Goal: Check status: Check status

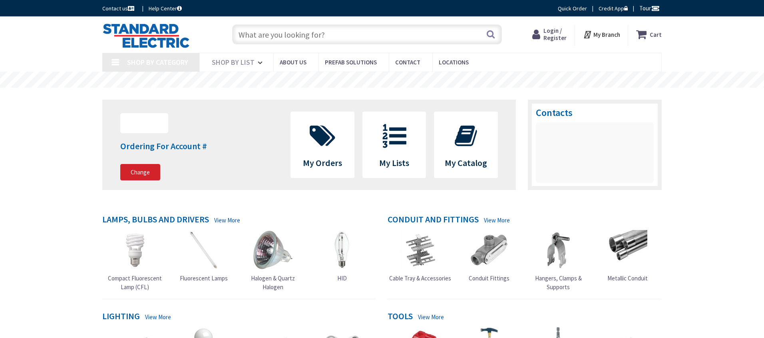
type input "[GEOGRAPHIC_DATA], [GEOGRAPHIC_DATA]"
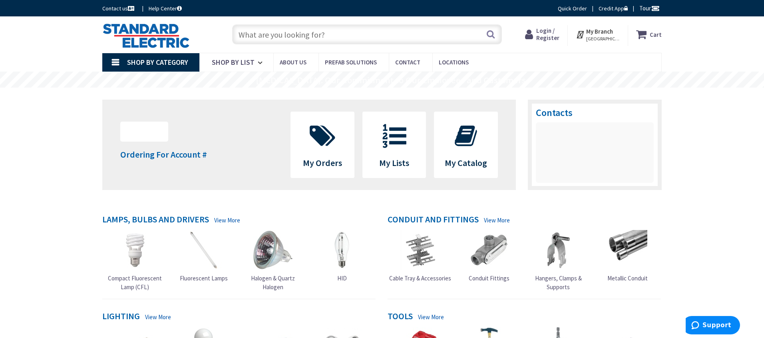
click at [557, 38] on span "Login / Register" at bounding box center [547, 34] width 23 height 15
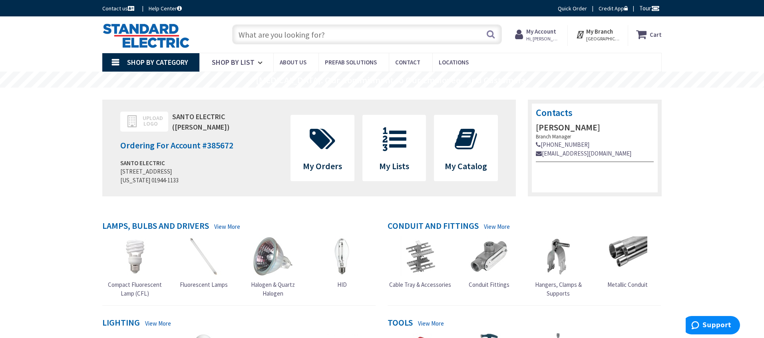
click at [537, 32] on strong "My Account" at bounding box center [541, 32] width 30 height 8
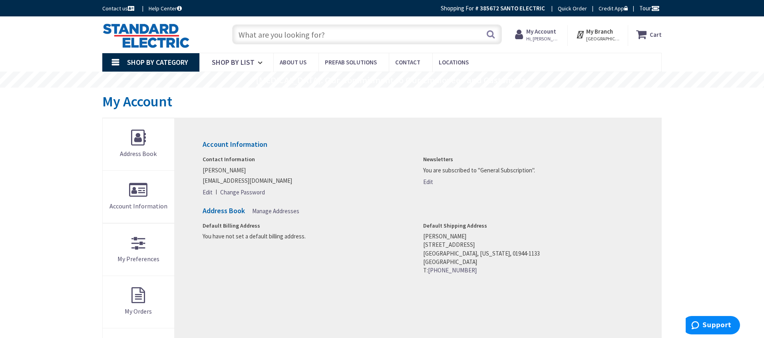
click at [530, 43] on div "My Account Hi, Anthony Anthony Santo santoelectricalservices@gmail.com My Catal…" at bounding box center [537, 35] width 45 height 17
click at [535, 39] on span "Hi, [PERSON_NAME]" at bounding box center [543, 39] width 34 height 6
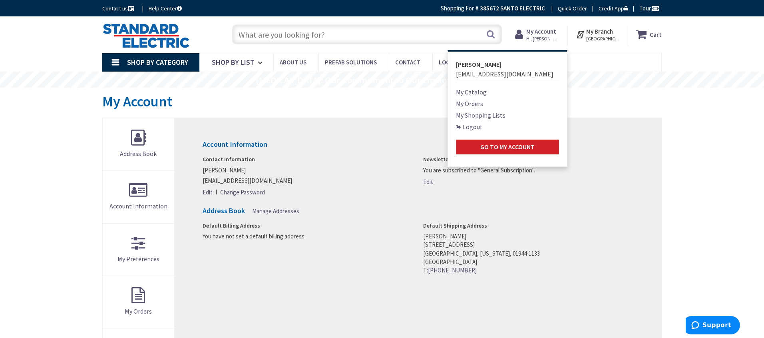
click at [474, 100] on link "My Orders" at bounding box center [469, 104] width 27 height 10
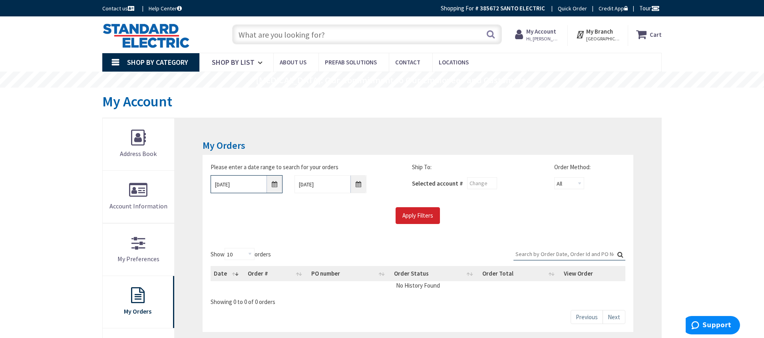
click at [271, 186] on input "9/29/2025" at bounding box center [247, 184] width 72 height 18
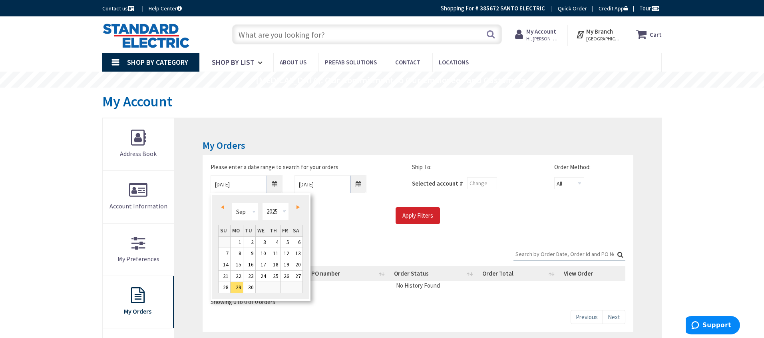
click at [222, 207] on span "Prev" at bounding box center [222, 207] width 3 height 4
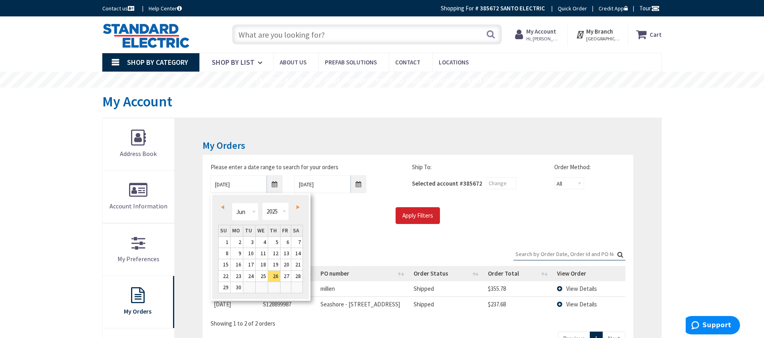
click at [222, 203] on link "Prev" at bounding box center [224, 206] width 11 height 11
click at [223, 205] on span "Prev" at bounding box center [222, 207] width 3 height 4
click at [222, 205] on span "Prev" at bounding box center [222, 207] width 3 height 4
click at [294, 241] on link "1" at bounding box center [296, 242] width 11 height 11
type input "03/01/2025"
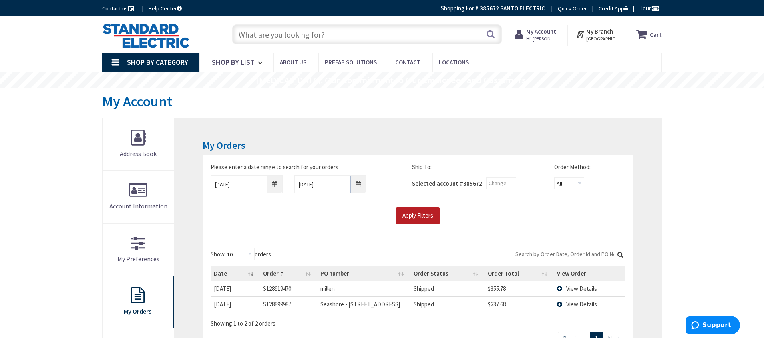
click at [434, 212] on input "Apply Filters" at bounding box center [418, 215] width 44 height 17
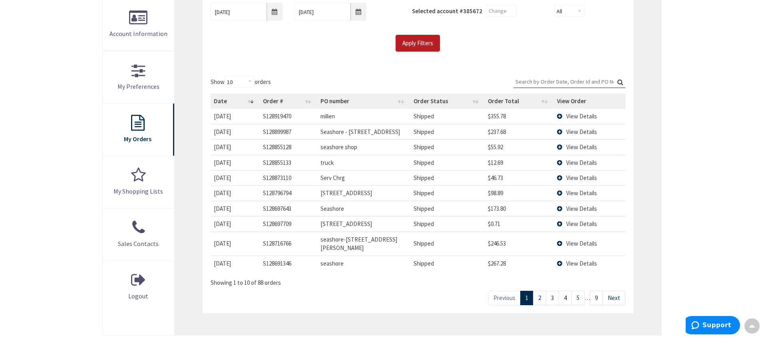
scroll to position [184, 0]
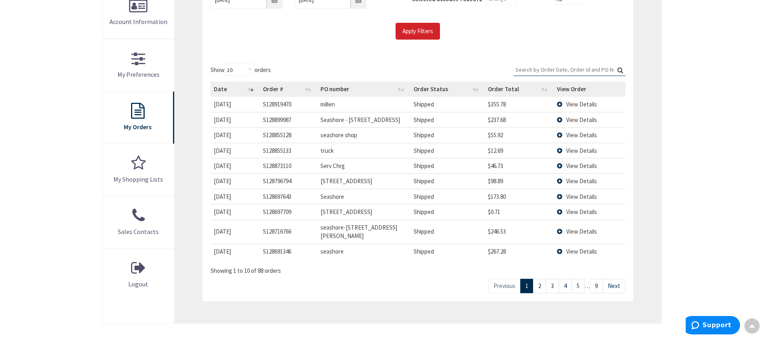
click at [554, 280] on link "3" at bounding box center [552, 286] width 13 height 14
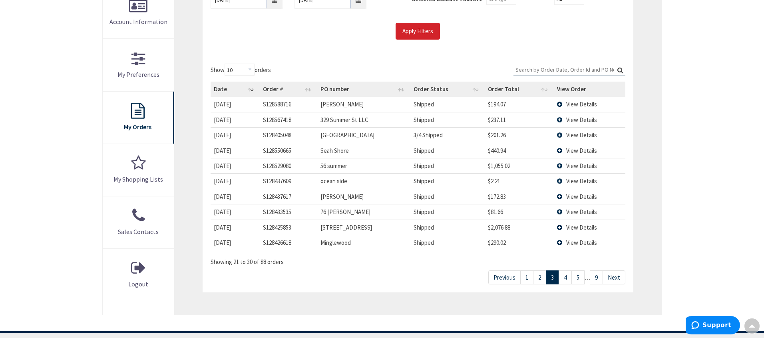
click at [565, 276] on link "4" at bounding box center [565, 277] width 13 height 14
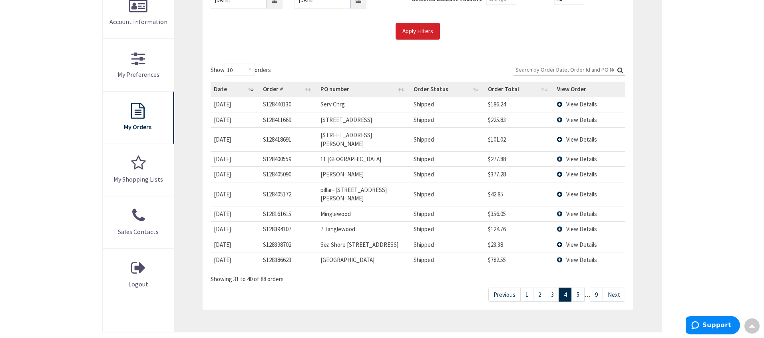
click at [554, 287] on link "3" at bounding box center [552, 294] width 13 height 14
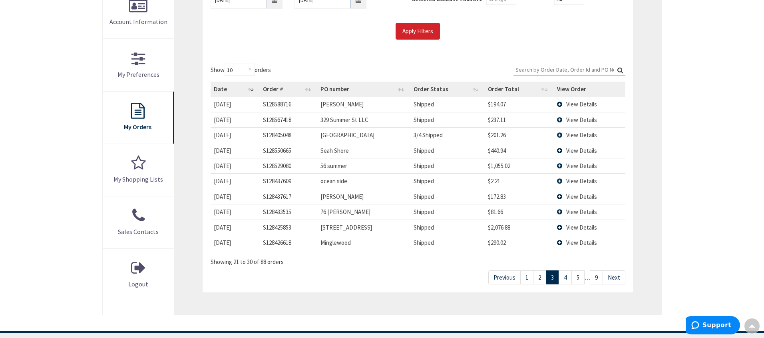
click at [537, 279] on link "2" at bounding box center [539, 277] width 13 height 14
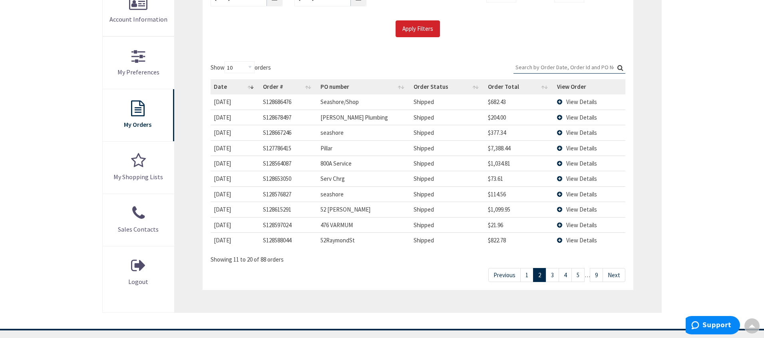
click at [529, 275] on link "1" at bounding box center [526, 275] width 13 height 14
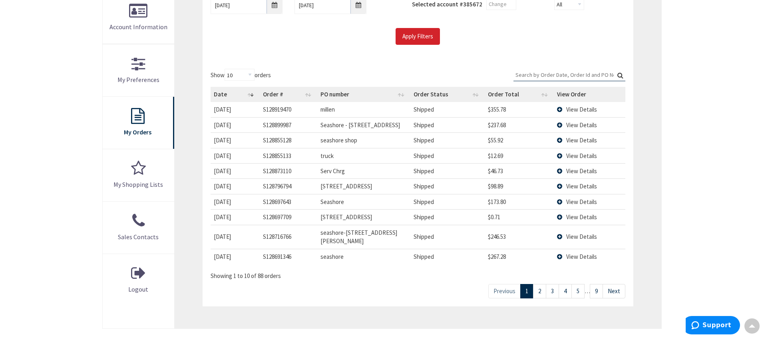
scroll to position [164, 0]
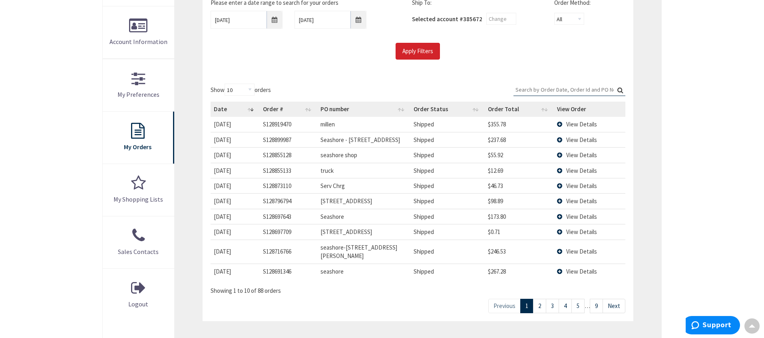
click at [259, 89] on label "Show 10 25 50 100 orders" at bounding box center [241, 90] width 60 height 12
click at [255, 89] on select "10 25 50 100" at bounding box center [240, 90] width 30 height 12
click at [253, 89] on select "10 25 50 100" at bounding box center [240, 90] width 30 height 12
select select "100"
click at [225, 84] on select "10 25 50 100" at bounding box center [240, 90] width 30 height 12
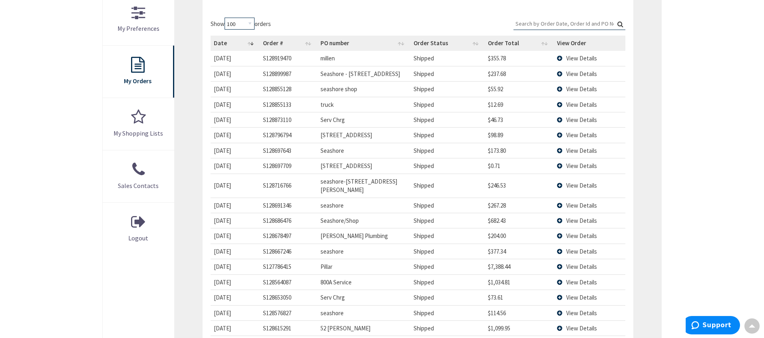
scroll to position [242, 0]
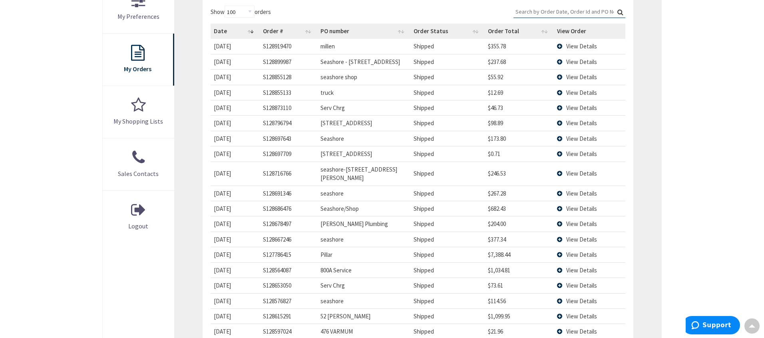
click at [588, 266] on span "View Details" at bounding box center [581, 270] width 31 height 8
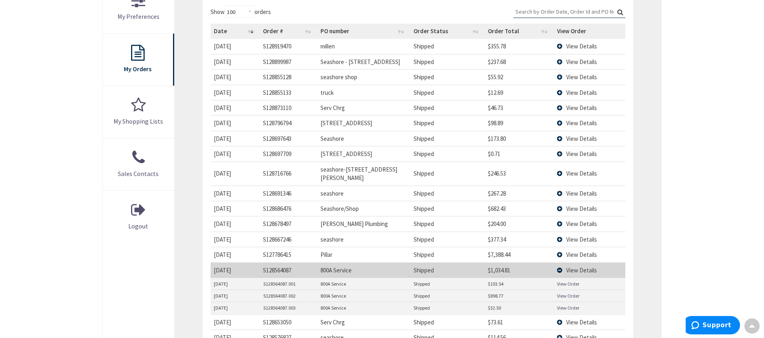
click at [588, 266] on span "View Details" at bounding box center [581, 270] width 31 height 8
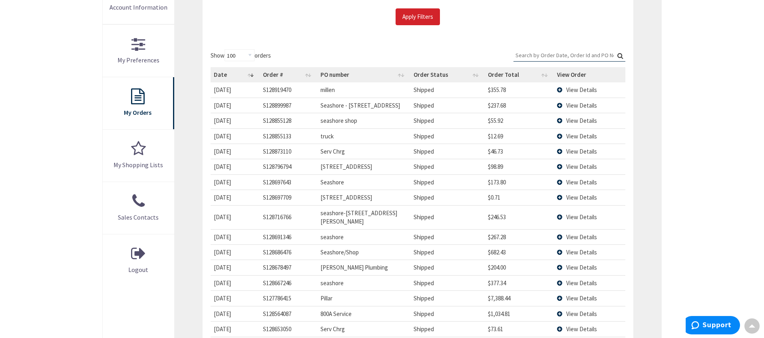
scroll to position [198, 0]
click at [587, 151] on span "View Details" at bounding box center [581, 152] width 31 height 8
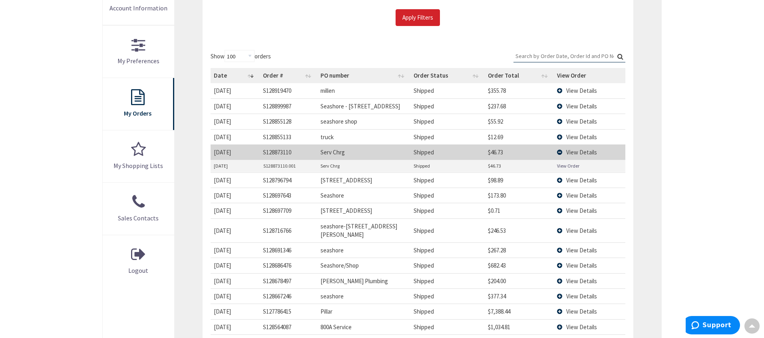
click at [587, 151] on span "View Details" at bounding box center [581, 152] width 31 height 8
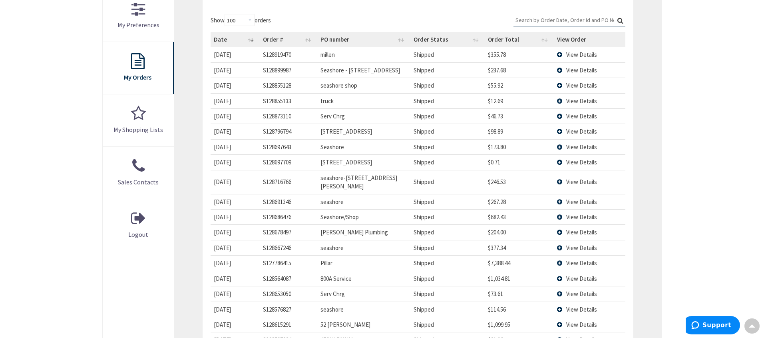
scroll to position [235, 0]
click at [586, 258] on span "View Details" at bounding box center [581, 262] width 31 height 8
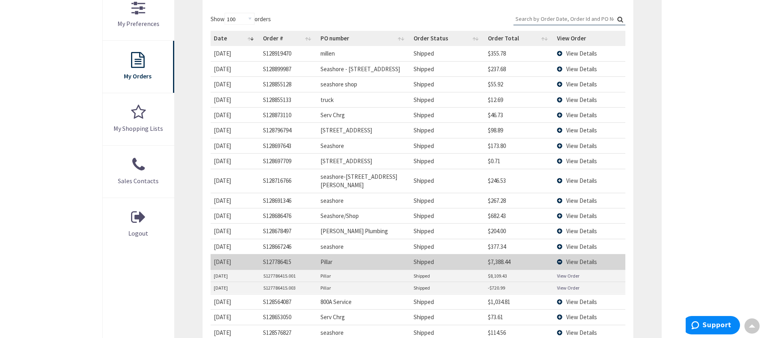
click at [572, 272] on link "View Order" at bounding box center [568, 275] width 22 height 7
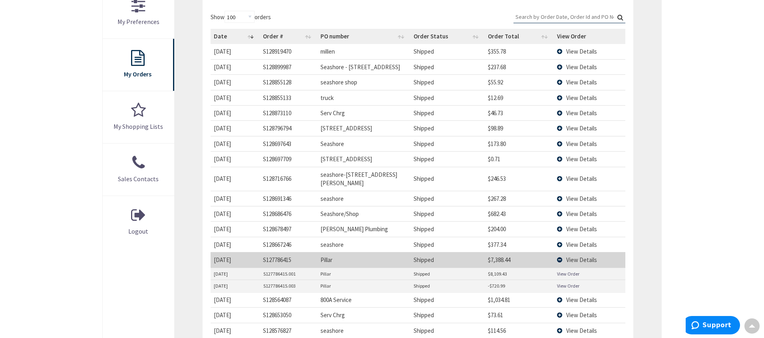
click at [573, 282] on link "View Order" at bounding box center [568, 285] width 22 height 7
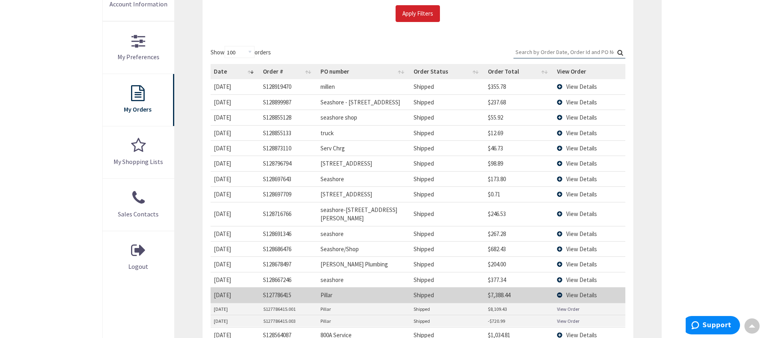
scroll to position [233, 0]
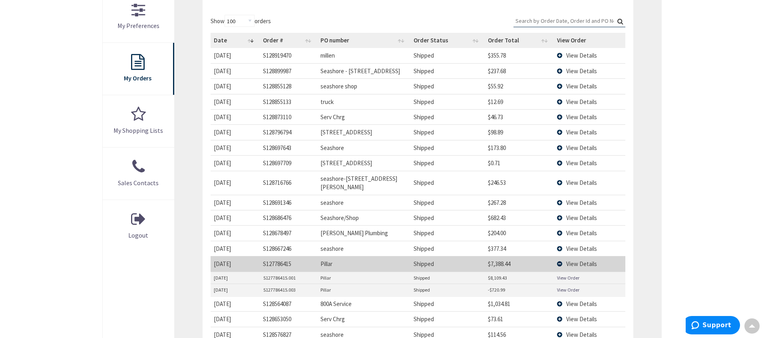
click at [591, 260] on span "View Details" at bounding box center [581, 264] width 31 height 8
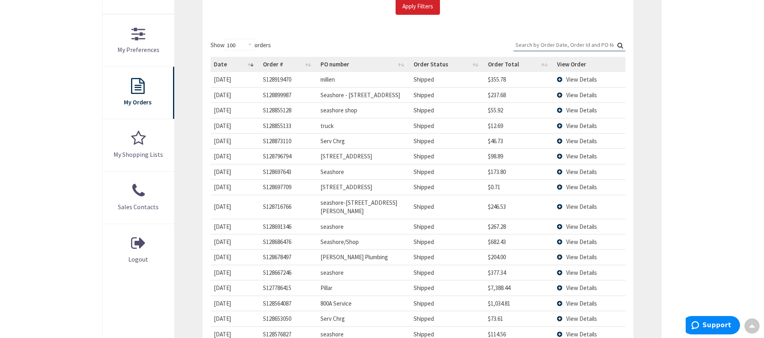
scroll to position [152, 0]
